Goal: Task Accomplishment & Management: Manage account settings

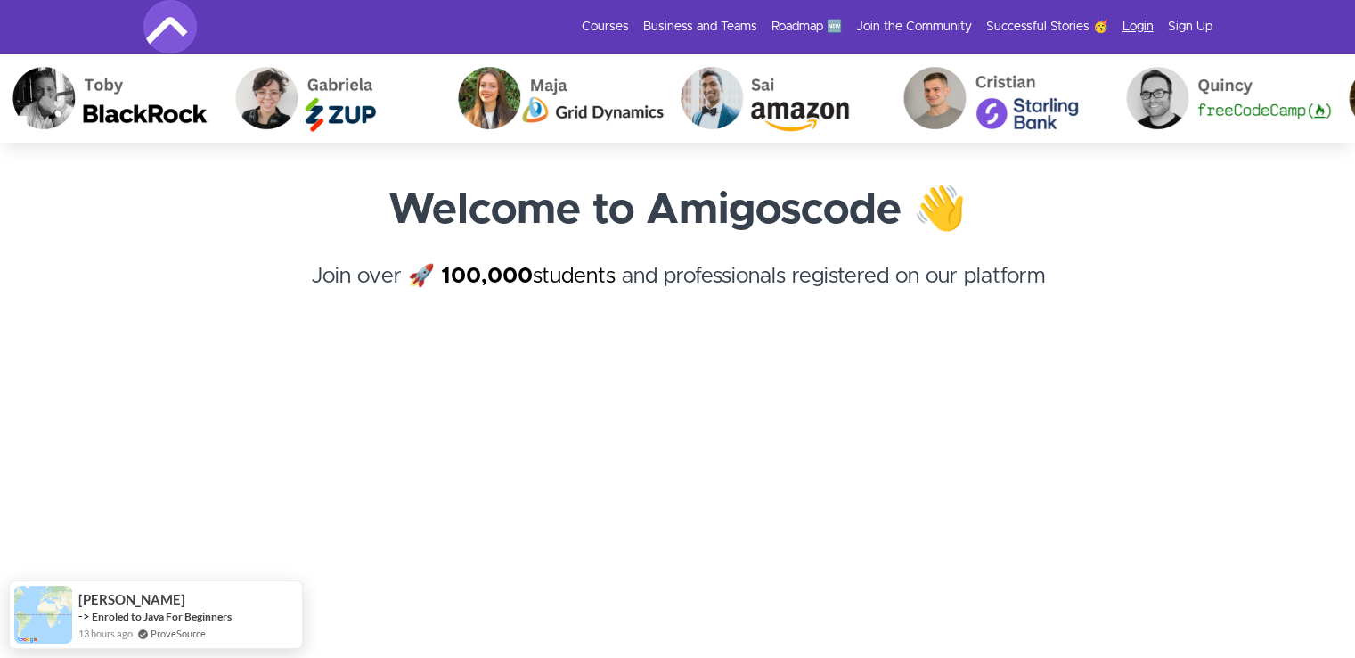
click at [1130, 29] on link "Login" at bounding box center [1138, 27] width 31 height 18
click at [1144, 19] on link "Login" at bounding box center [1138, 27] width 31 height 18
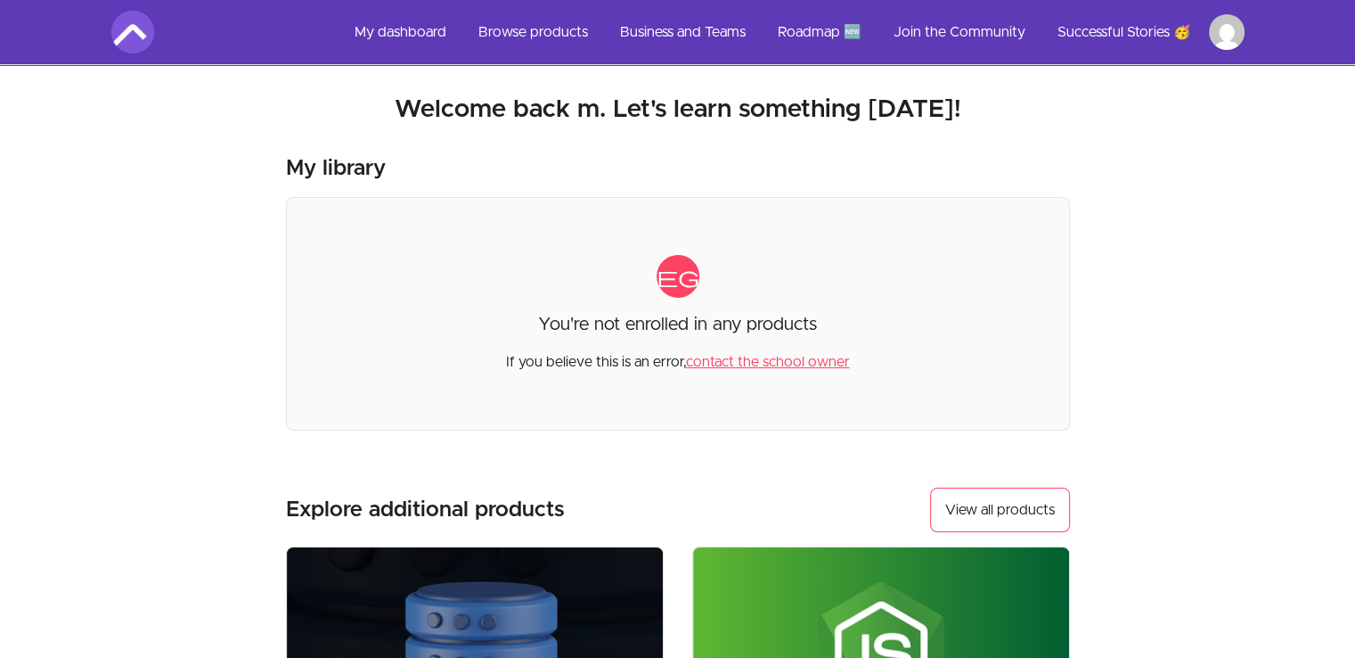
click at [809, 364] on link "contact the school owner" at bounding box center [768, 362] width 164 height 14
click at [769, 359] on link "contact the school owner" at bounding box center [768, 362] width 164 height 14
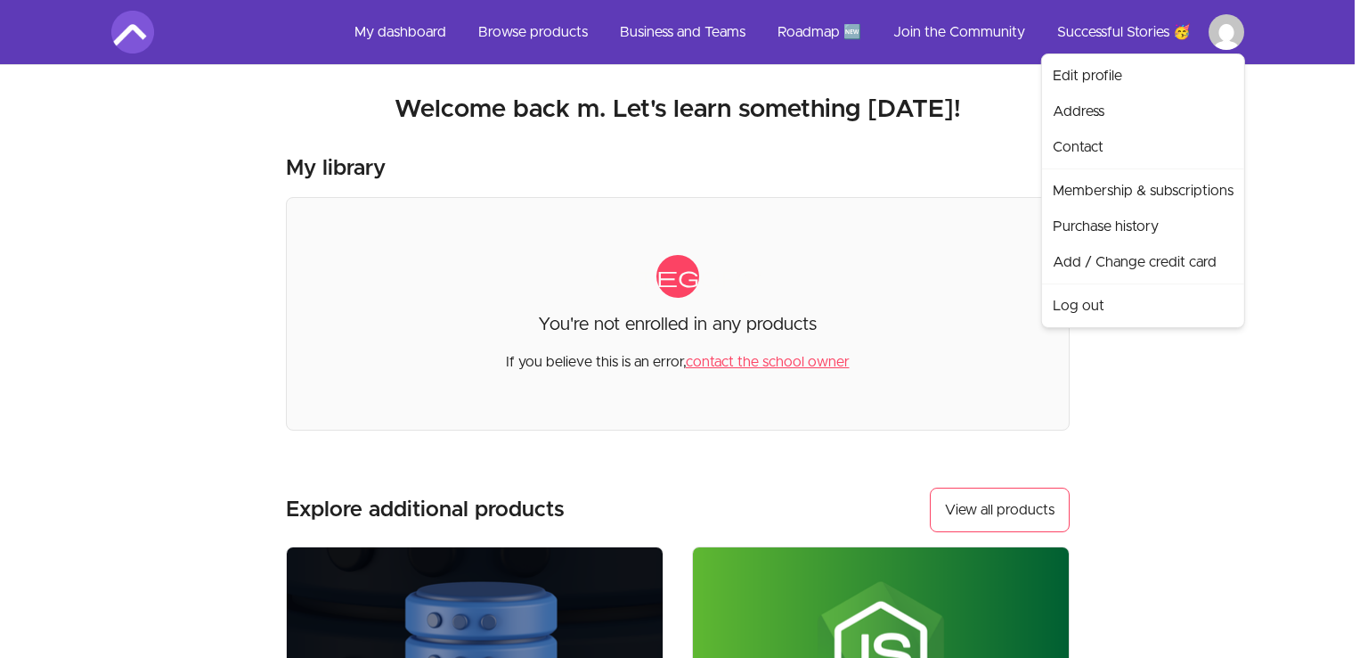
click at [1230, 31] on html "Skip to main content Main menu Includes navigation links and user settings My d…" at bounding box center [684, 603] width 1368 height 1207
click at [1200, 65] on link "Edit profile" at bounding box center [1143, 76] width 195 height 36
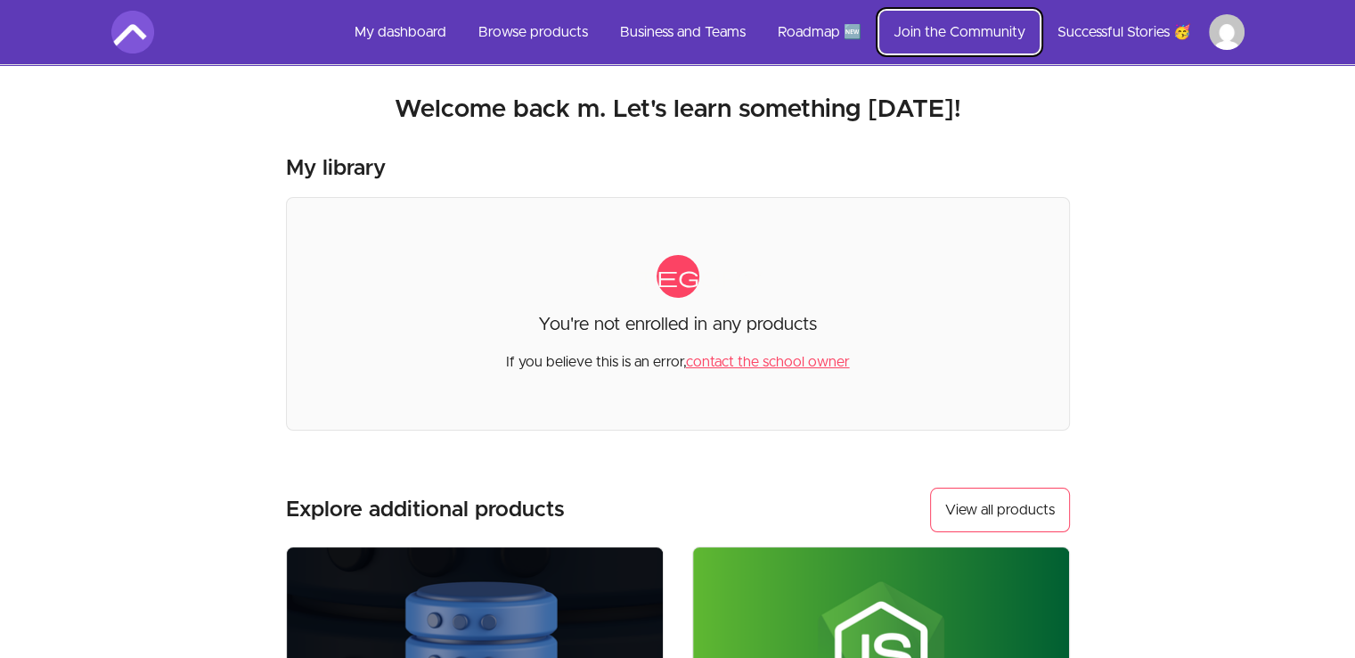
click at [982, 26] on link "Join the Community" at bounding box center [959, 32] width 160 height 43
click at [843, 22] on link "Roadmap 🆕" at bounding box center [820, 32] width 112 height 43
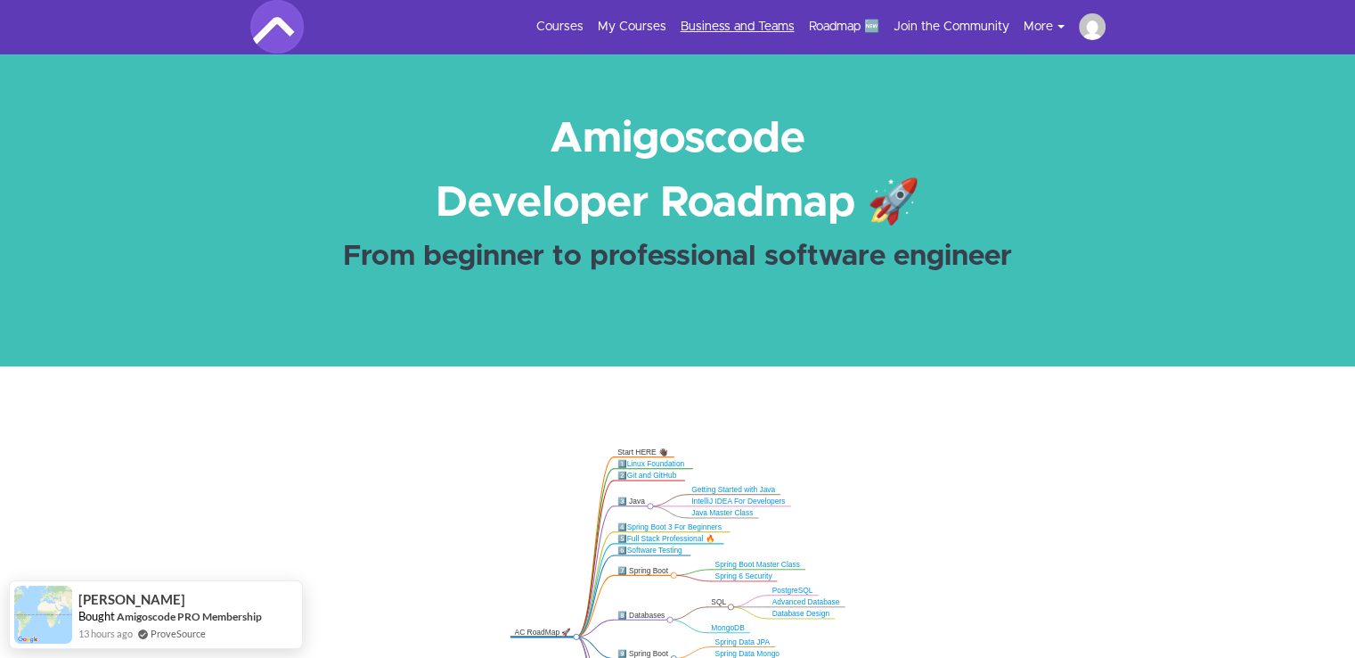
click at [741, 27] on link "Business and Teams" at bounding box center [738, 27] width 114 height 18
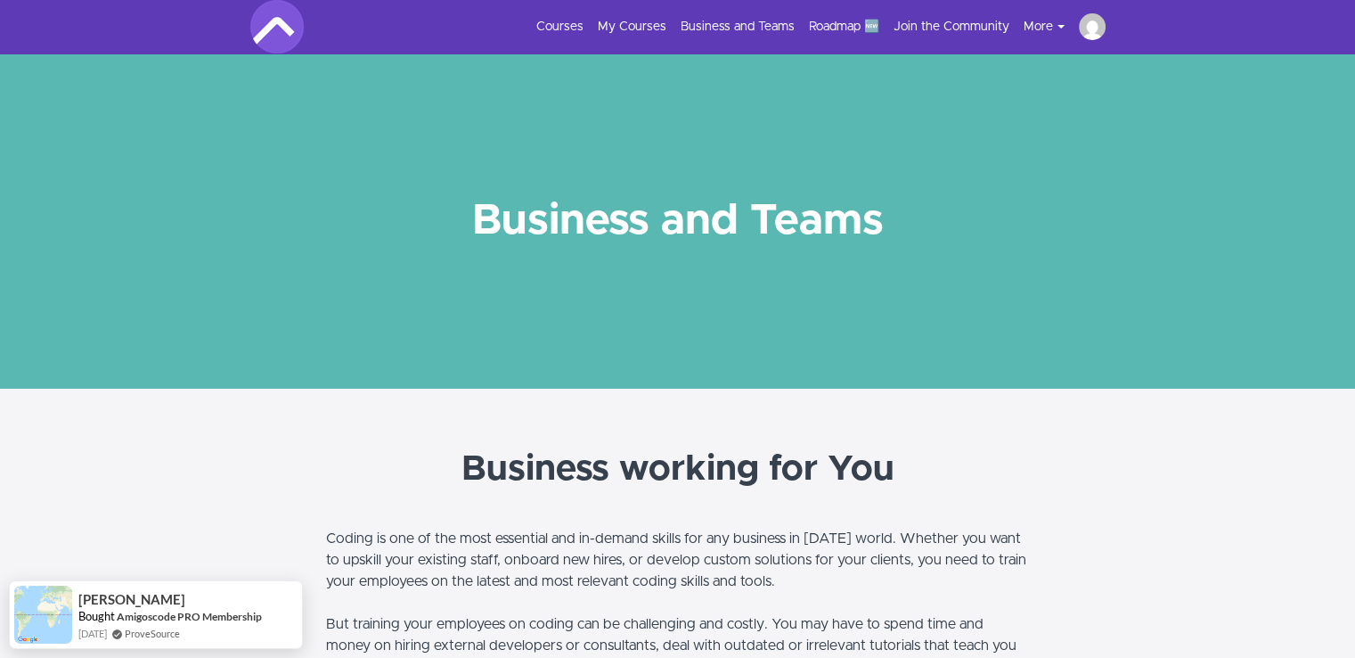
click at [1096, 25] on img at bounding box center [1092, 26] width 27 height 27
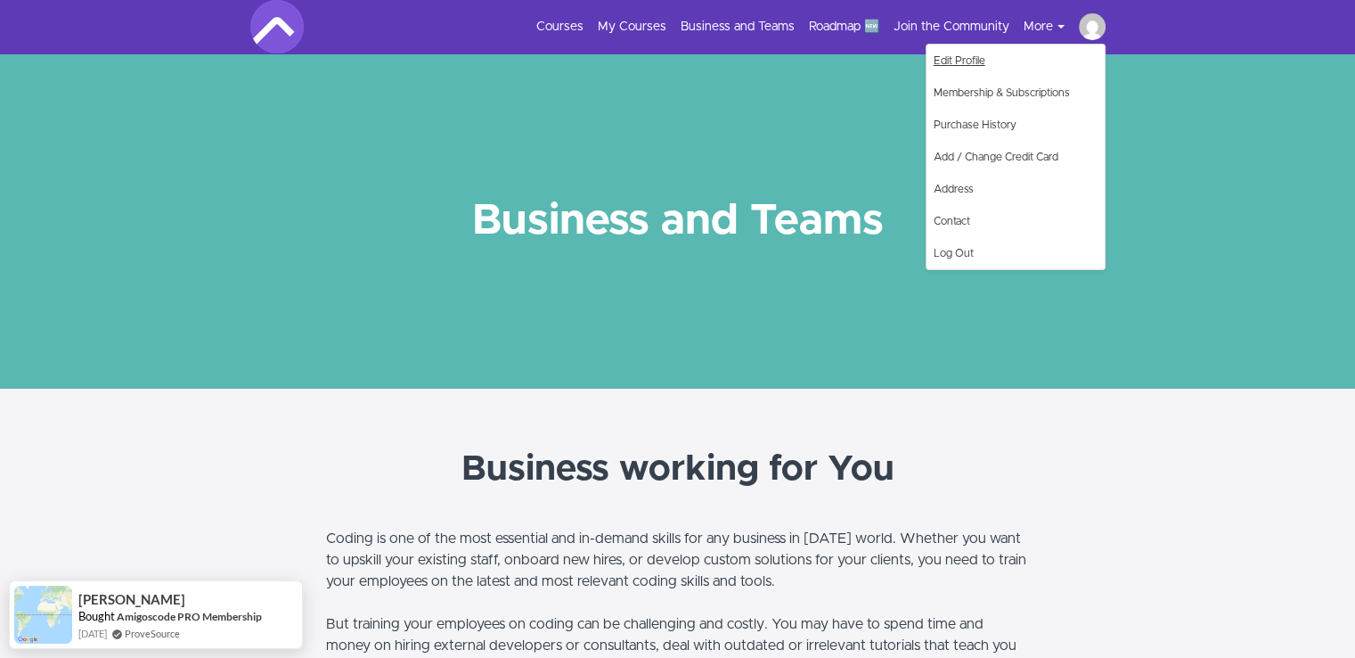
click at [1012, 65] on link "Edit Profile" at bounding box center [1016, 61] width 178 height 32
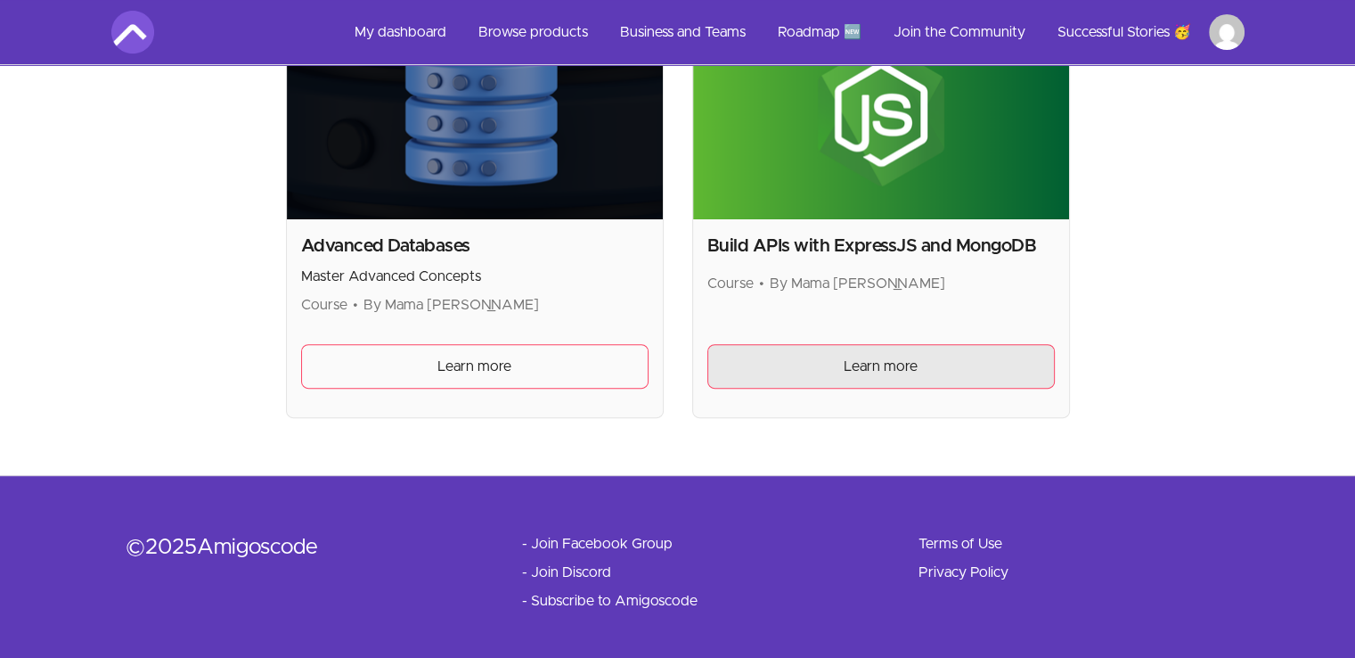
scroll to position [549, 0]
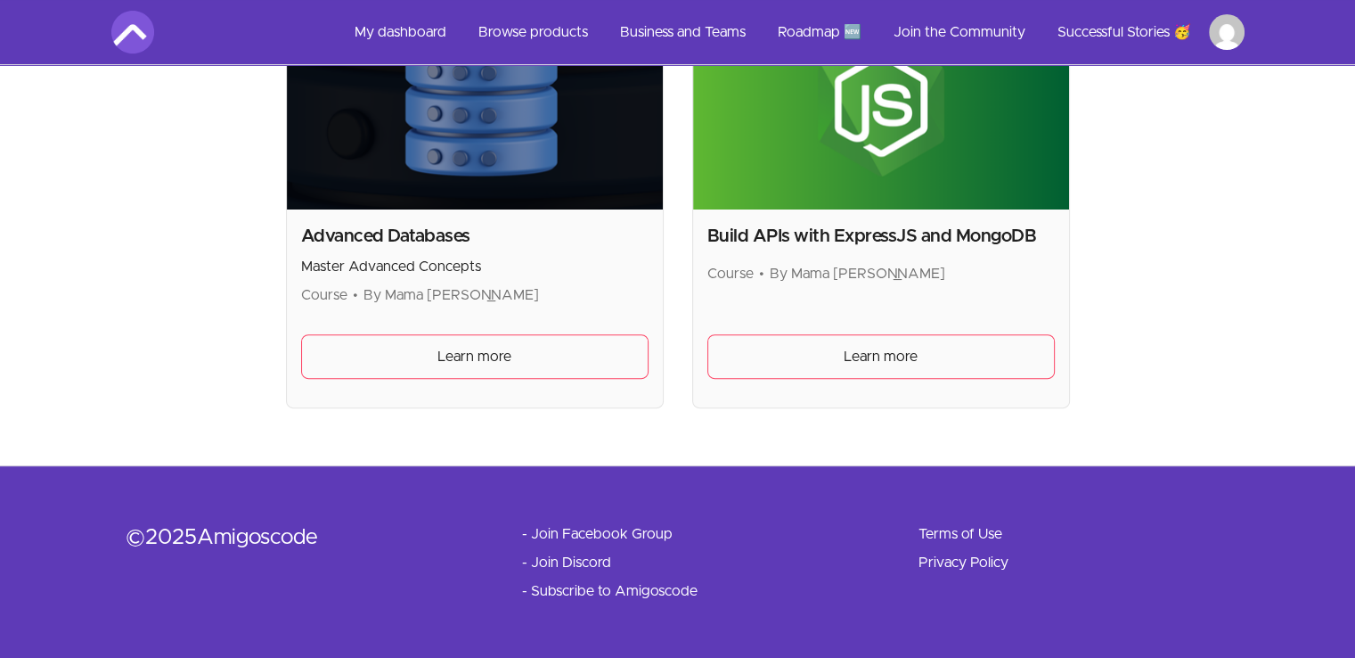
click at [641, 519] on footer "© 2025 Amigoscode - Join Facebook Group - Join Discord - Subscribe to Amigoscod…" at bounding box center [677, 561] width 1355 height 193
click at [634, 535] on link "- Join Facebook Group" at bounding box center [597, 533] width 151 height 21
